Goal: Task Accomplishment & Management: Use online tool/utility

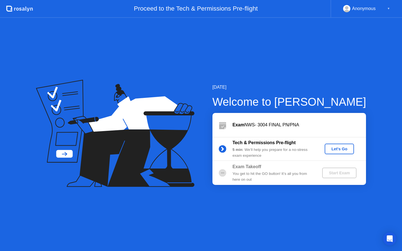
click at [337, 148] on div "Let's Go" at bounding box center [339, 149] width 25 height 4
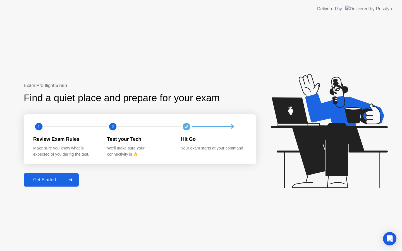
click at [51, 182] on div "Get Started" at bounding box center [44, 179] width 38 height 5
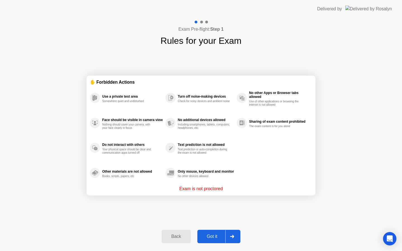
click at [210, 238] on div "Got it" at bounding box center [212, 236] width 26 height 5
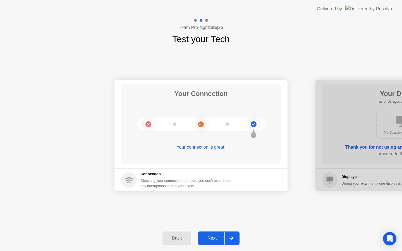
click at [211, 243] on button "Next" at bounding box center [219, 238] width 42 height 13
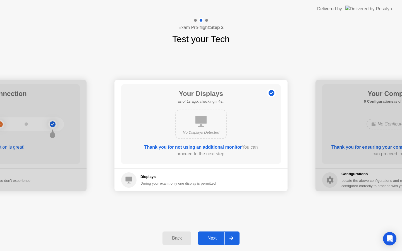
click at [212, 240] on div "Next" at bounding box center [211, 238] width 25 height 5
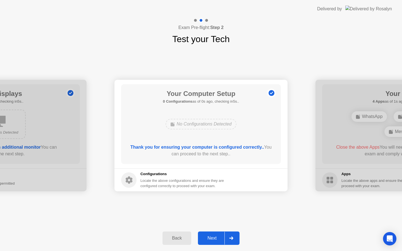
click at [212, 240] on div "Next" at bounding box center [211, 238] width 25 height 5
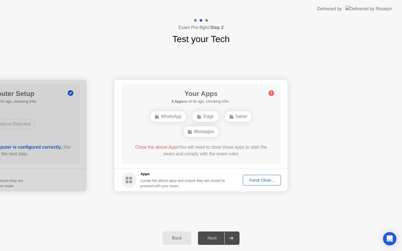
click at [212, 240] on div "Next" at bounding box center [211, 238] width 25 height 5
click at [263, 182] on div "Force Close..." at bounding box center [262, 180] width 34 height 4
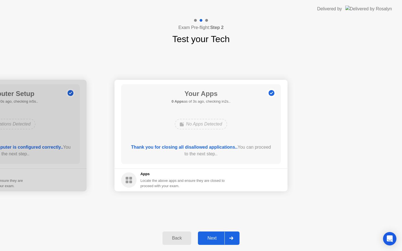
click at [213, 240] on div "Next" at bounding box center [211, 238] width 25 height 5
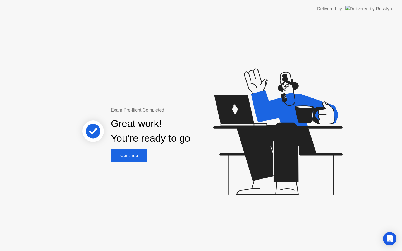
click at [125, 155] on div "Continue" at bounding box center [128, 155] width 33 height 5
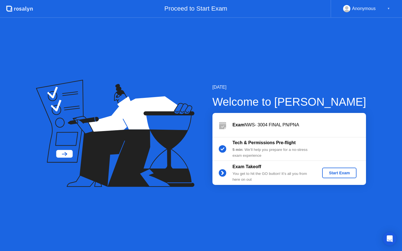
click at [331, 171] on div "Start Exam" at bounding box center [339, 173] width 30 height 4
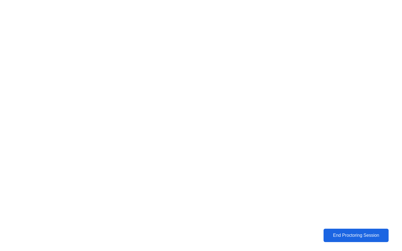
click at [346, 236] on div "End Proctoring Session" at bounding box center [356, 235] width 62 height 5
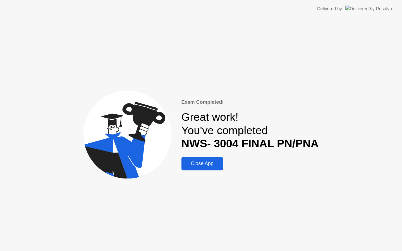
click at [204, 169] on button "Close App" at bounding box center [202, 163] width 42 height 13
